Goal: Subscribe to service/newsletter

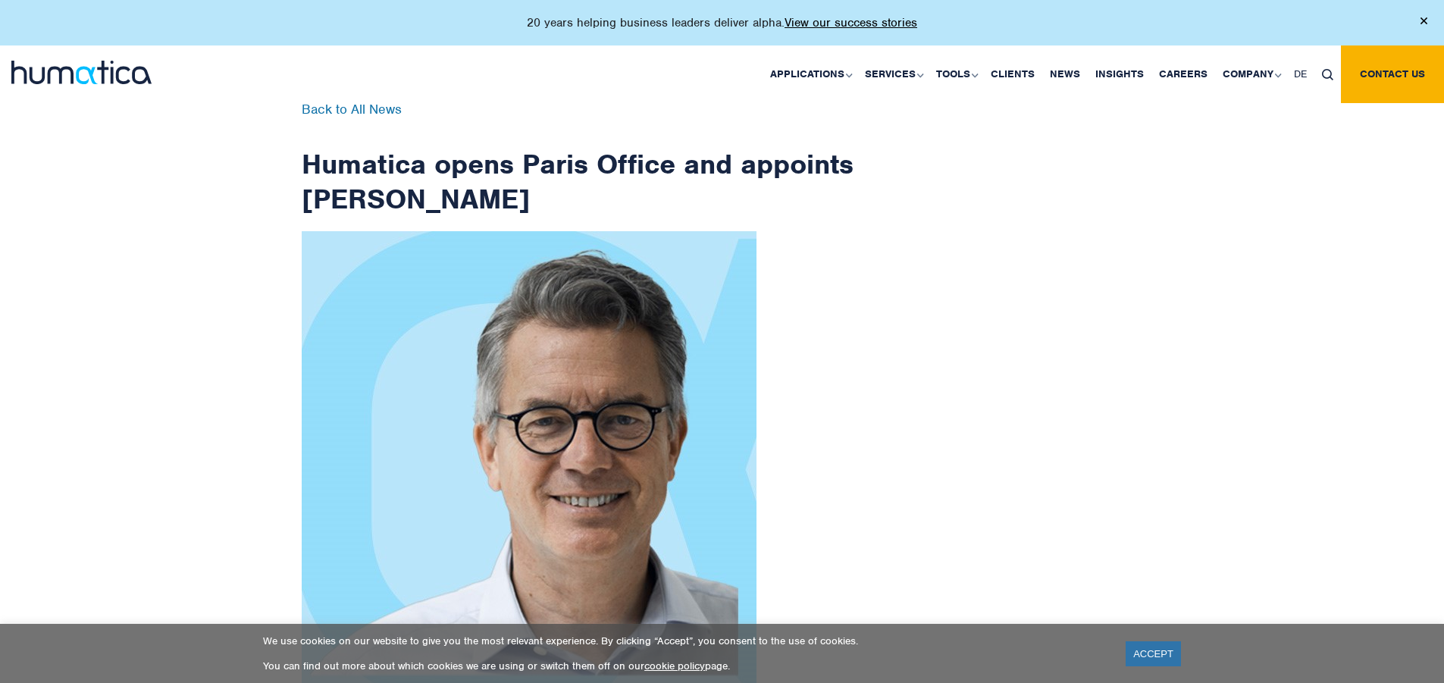
scroll to position [2417, 0]
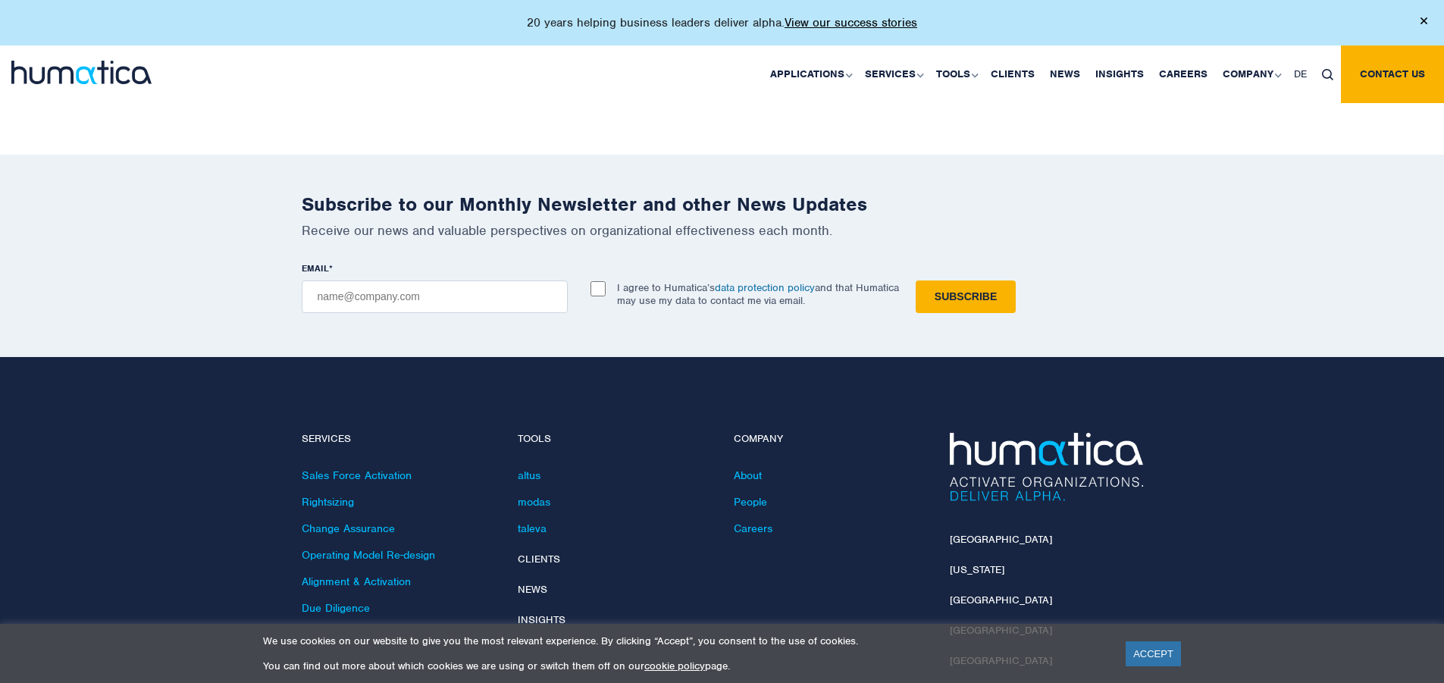
checkbox input "true"
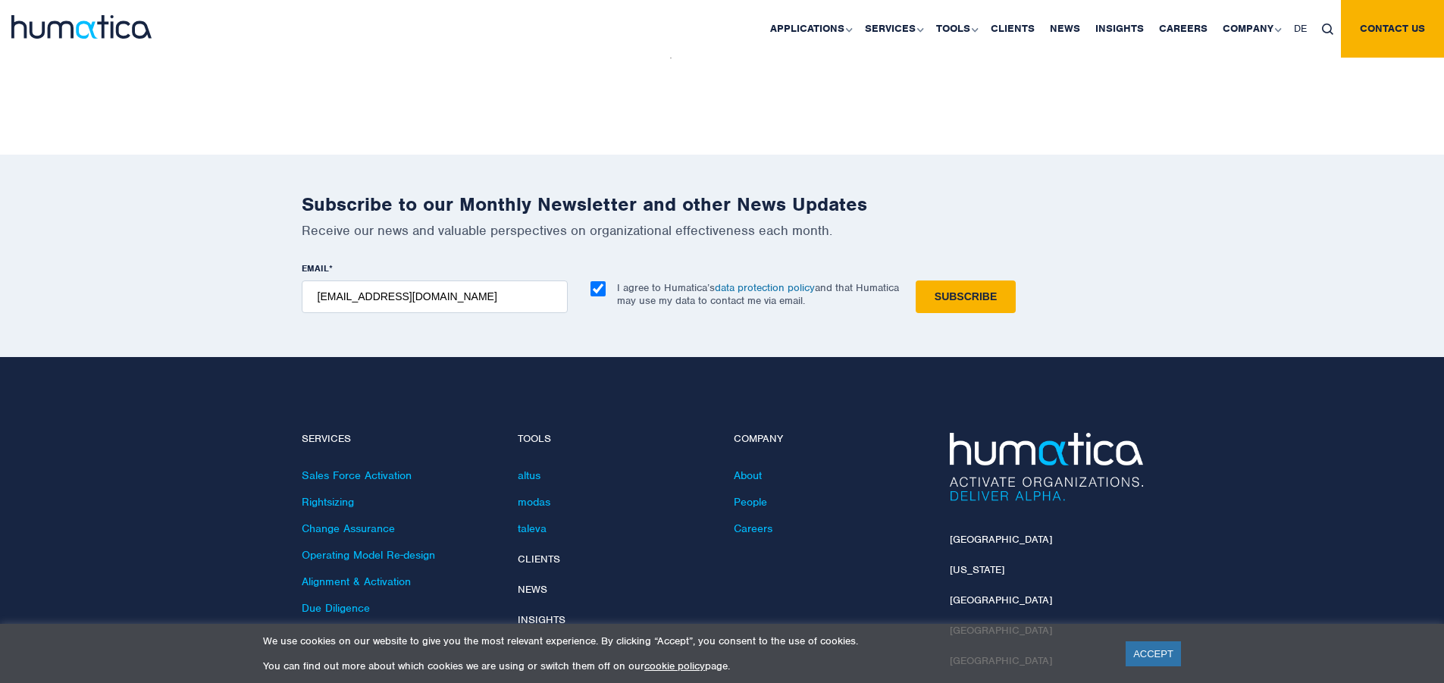
type input "[EMAIL_ADDRESS][DOMAIN_NAME]"
click at [915, 280] on input "Subscribe" at bounding box center [965, 296] width 100 height 33
